Goal: Task Accomplishment & Management: Use online tool/utility

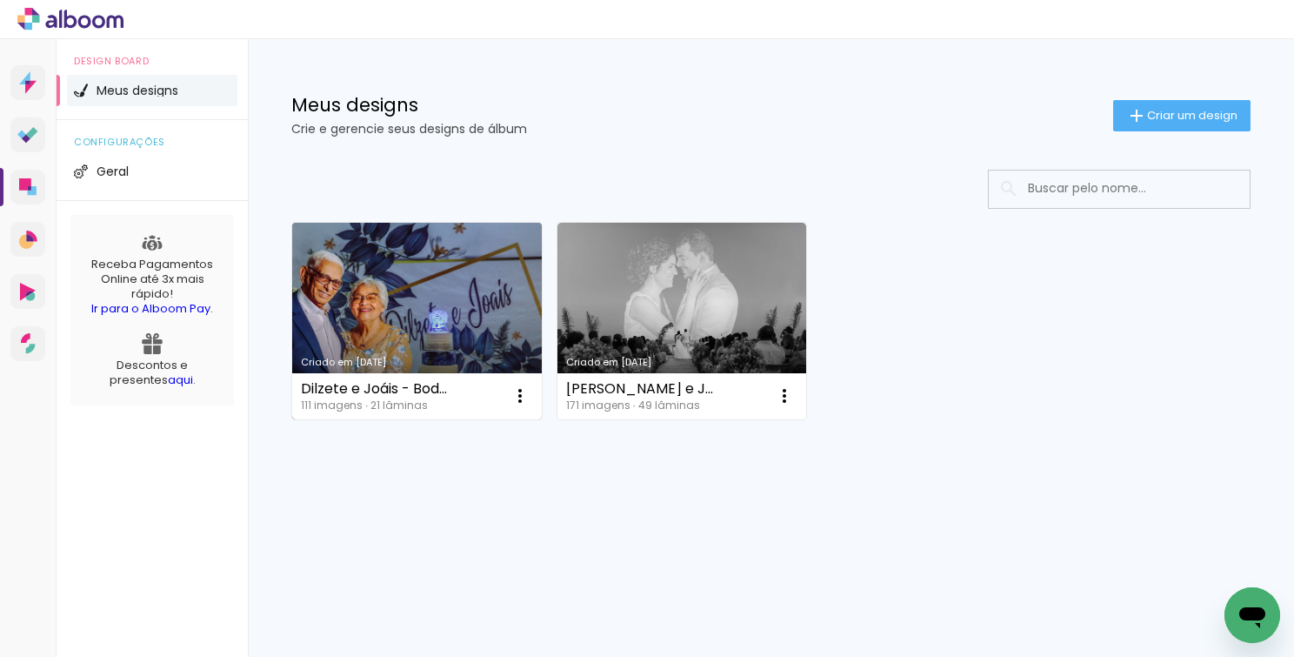
click at [438, 344] on link "Criado em [DATE]" at bounding box center [417, 321] width 250 height 197
